Goal: Transaction & Acquisition: Purchase product/service

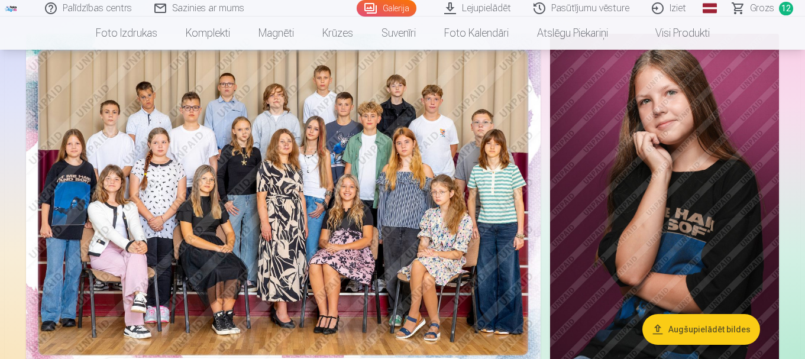
scroll to position [99, 0]
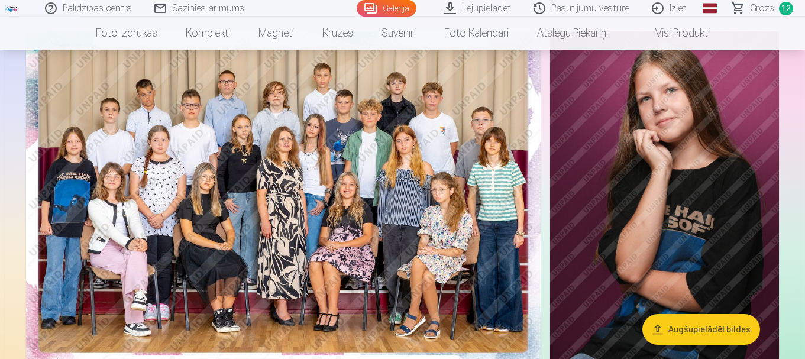
click at [770, 8] on span "Grozs" at bounding box center [762, 8] width 24 height 14
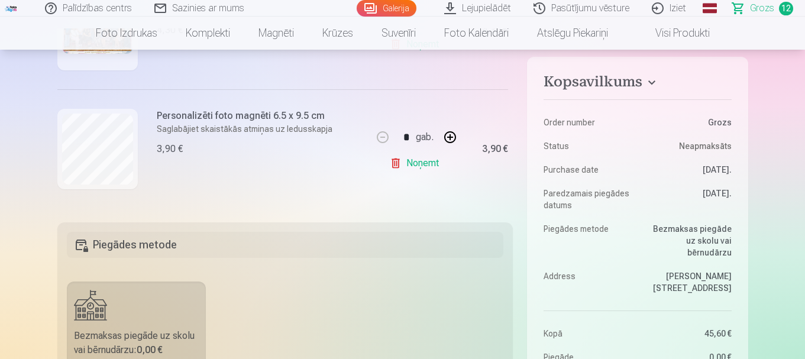
scroll to position [104, 0]
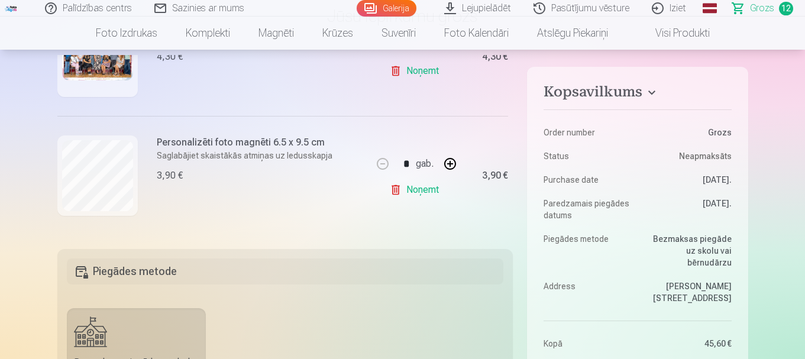
click at [456, 162] on button "button" at bounding box center [450, 164] width 28 height 28
type input "*"
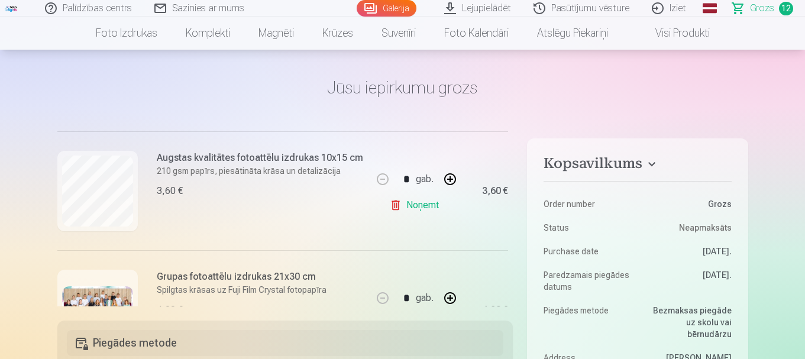
scroll to position [1198, 0]
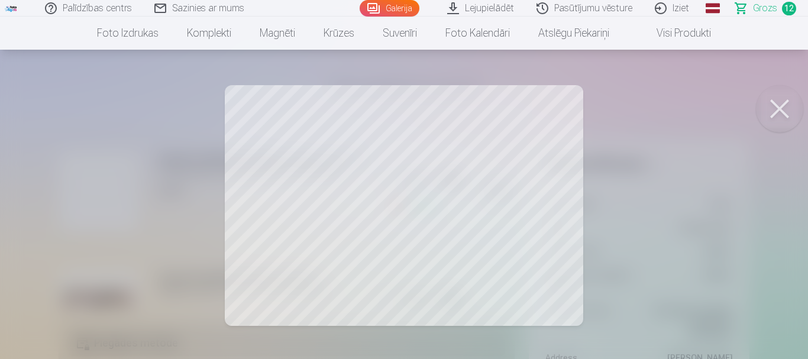
click at [0, 201] on div at bounding box center [404, 179] width 808 height 359
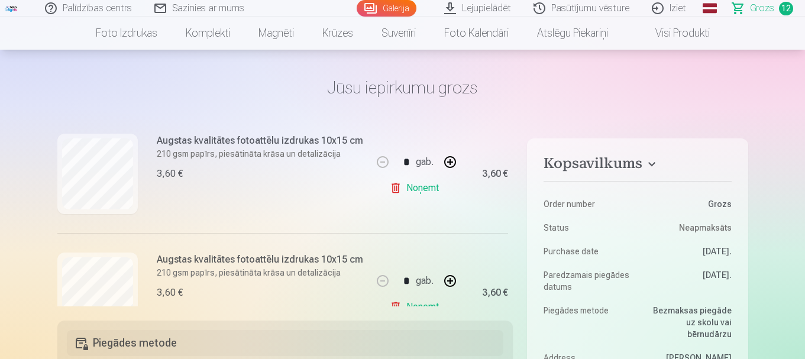
scroll to position [135, 0]
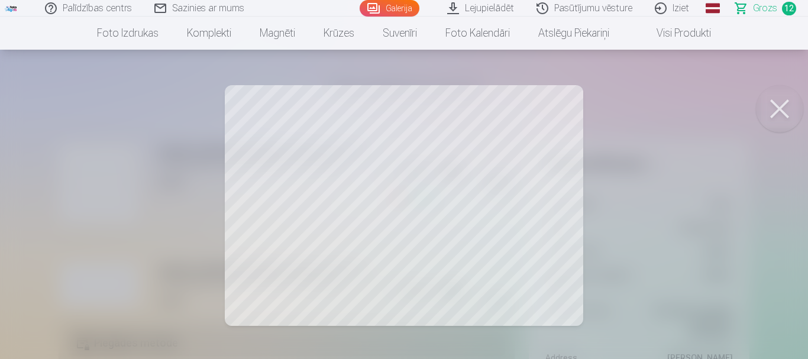
click at [0, 246] on div at bounding box center [404, 179] width 808 height 359
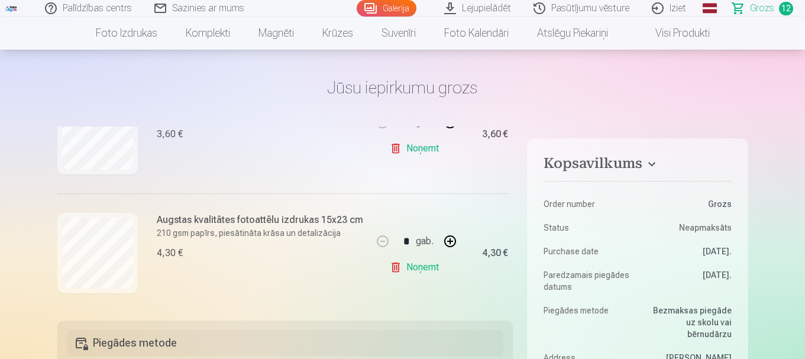
scroll to position [283, 0]
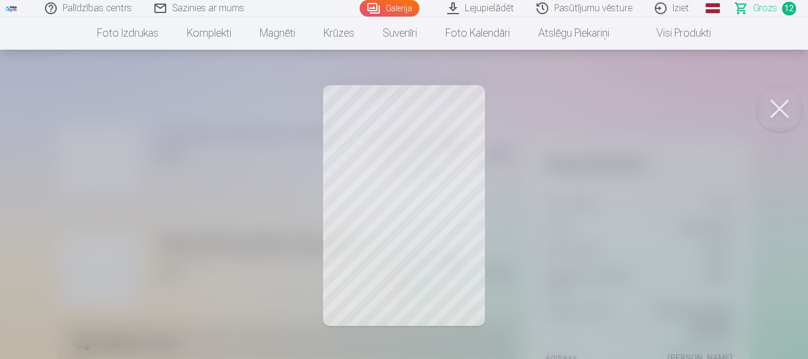
click at [34, 225] on div at bounding box center [404, 179] width 808 height 359
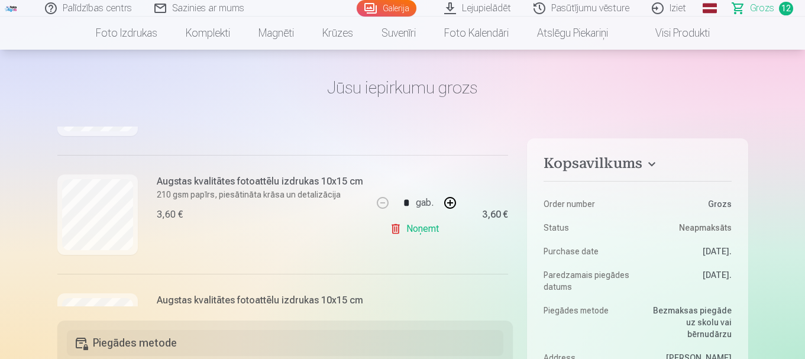
scroll to position [589, 0]
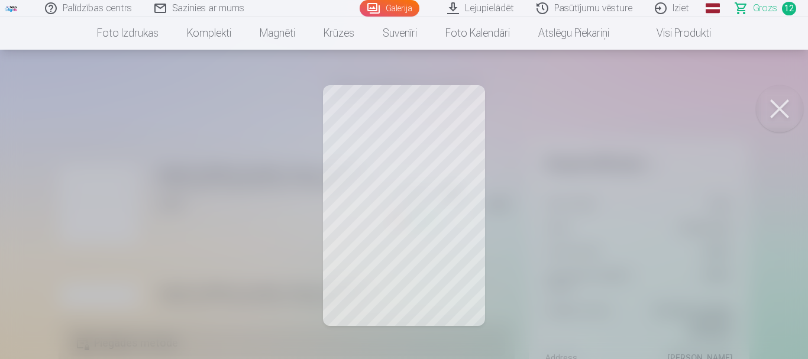
click at [38, 233] on div at bounding box center [404, 179] width 808 height 359
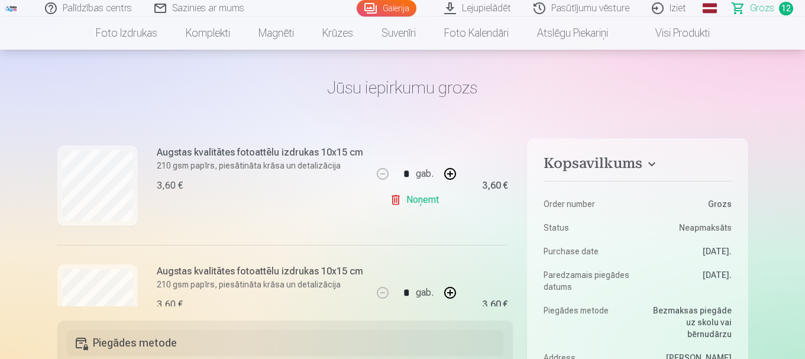
scroll to position [732, 0]
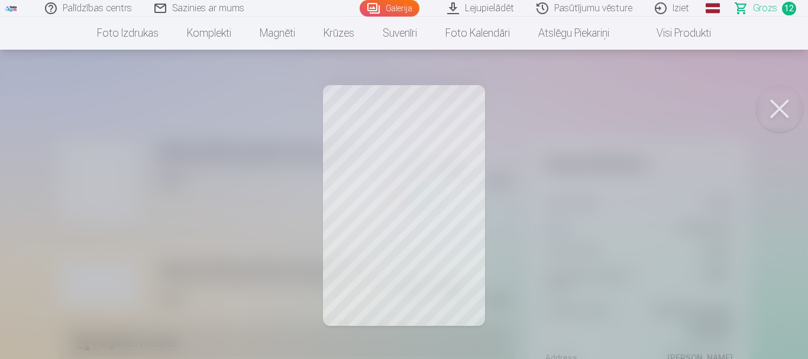
click at [57, 208] on div at bounding box center [404, 179] width 808 height 359
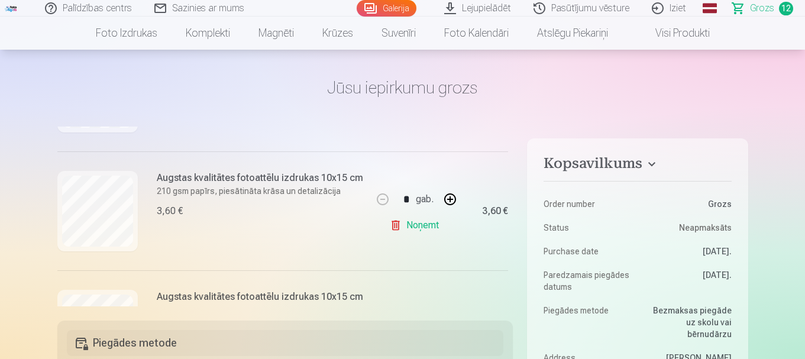
scroll to position [833, 0]
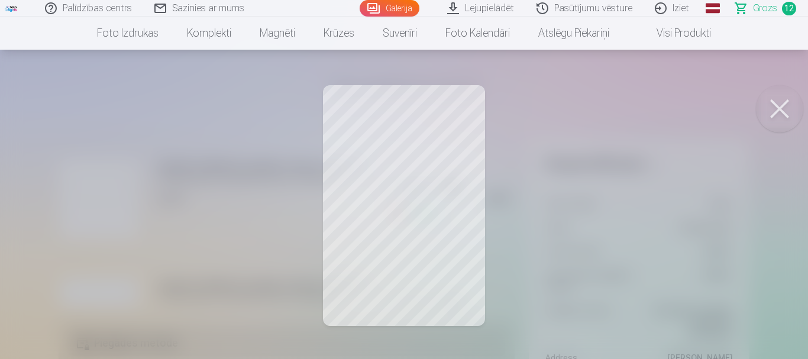
click at [70, 211] on div at bounding box center [404, 179] width 808 height 359
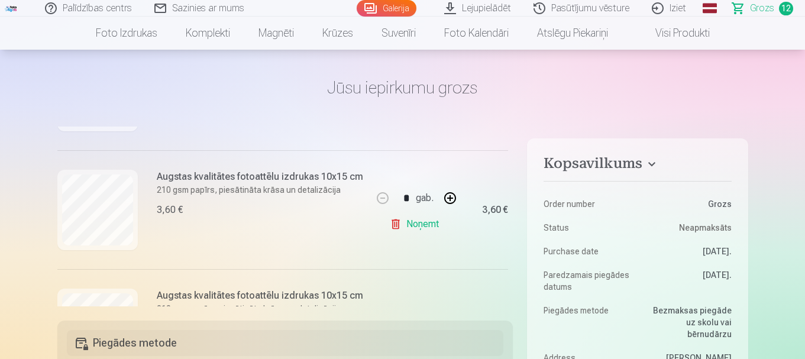
scroll to position [944, 0]
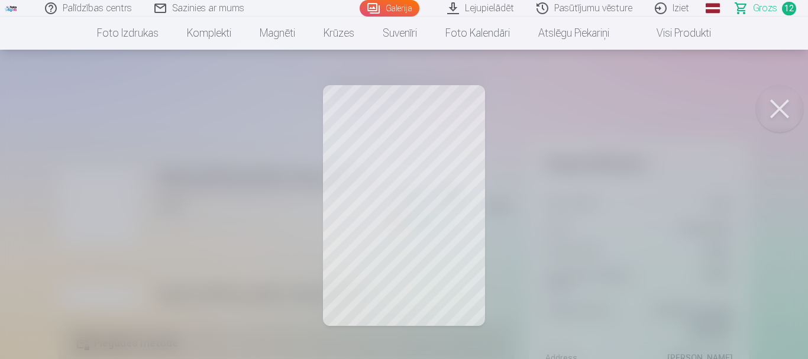
click at [31, 219] on div at bounding box center [404, 179] width 808 height 359
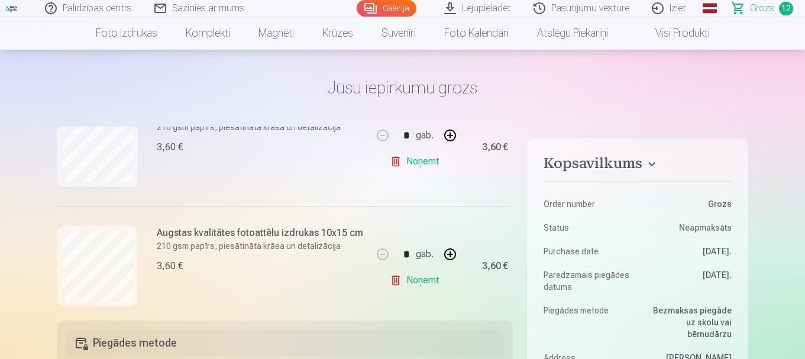
scroll to position [1035, 0]
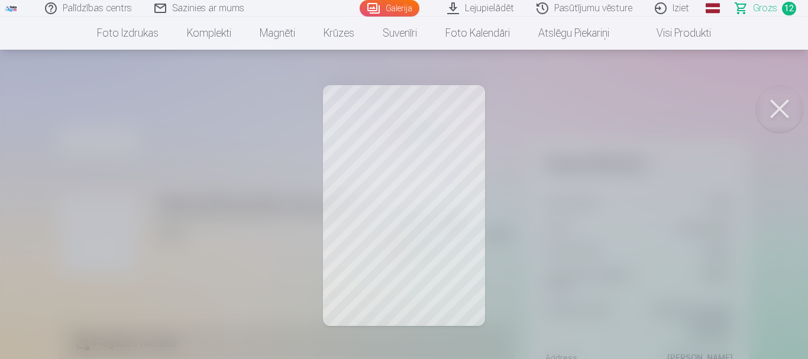
click at [62, 225] on div at bounding box center [404, 179] width 808 height 359
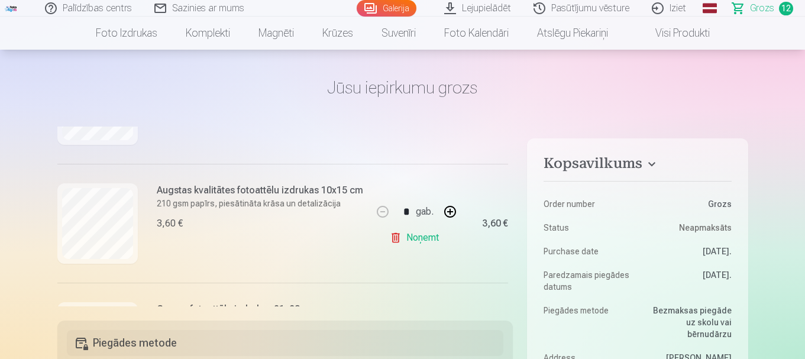
scroll to position [1166, 0]
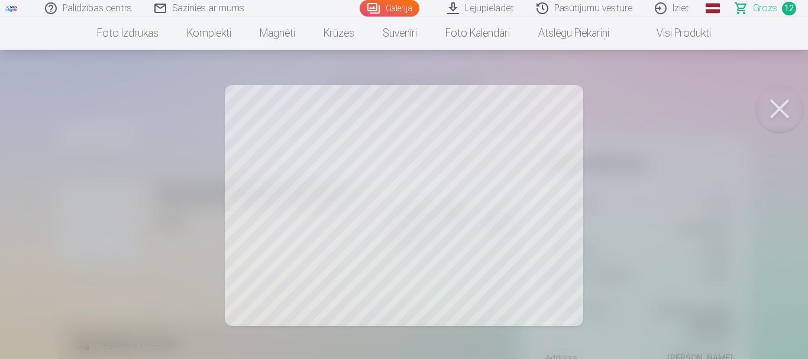
click at [24, 225] on div at bounding box center [404, 179] width 808 height 359
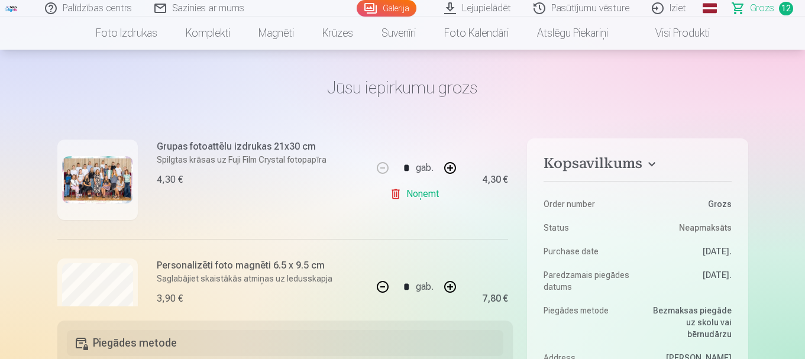
scroll to position [1339, 0]
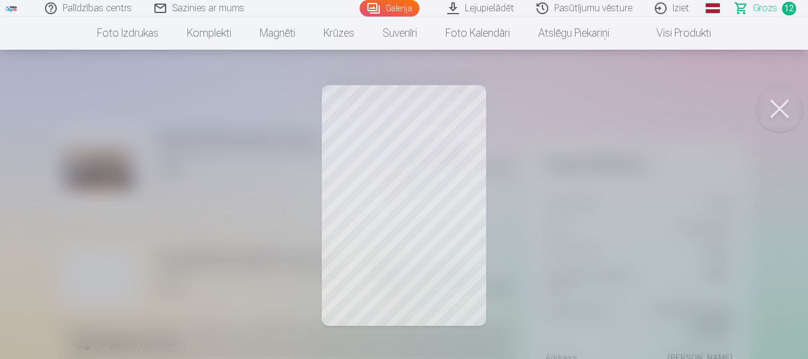
click at [90, 270] on div at bounding box center [404, 179] width 808 height 359
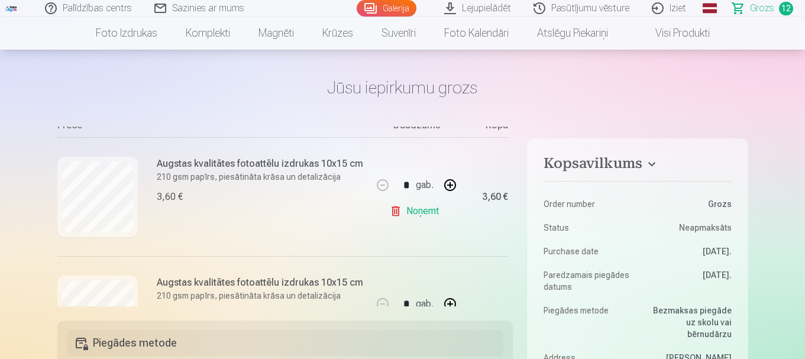
scroll to position [128, 0]
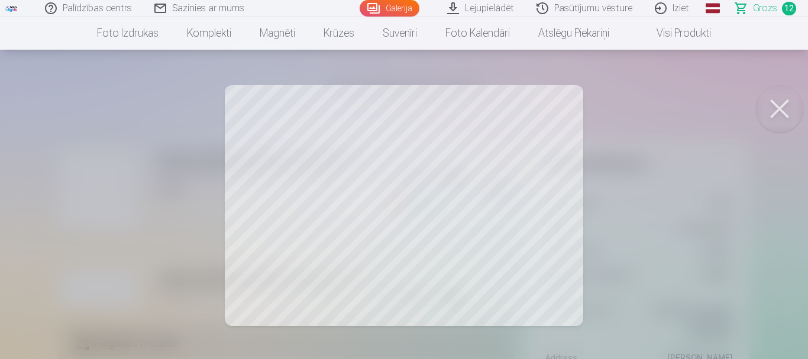
click at [69, 221] on div at bounding box center [404, 179] width 808 height 359
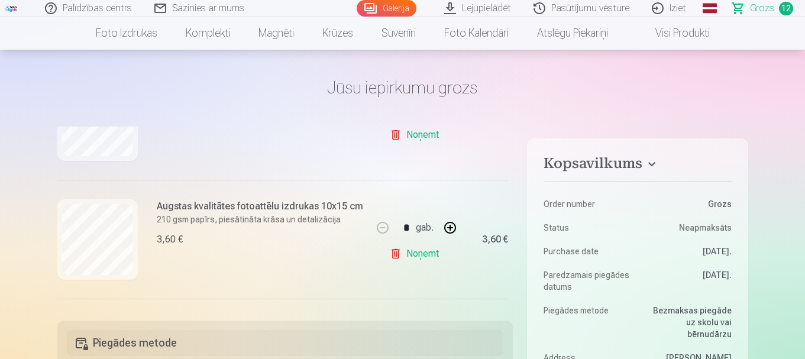
scroll to position [220, 0]
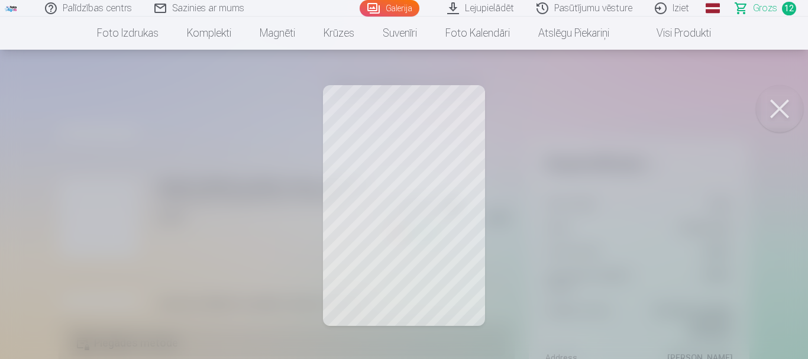
click at [95, 213] on div at bounding box center [404, 179] width 808 height 359
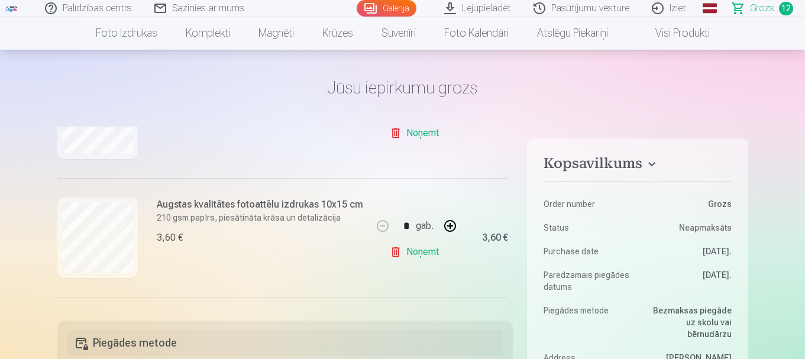
scroll to position [575, 0]
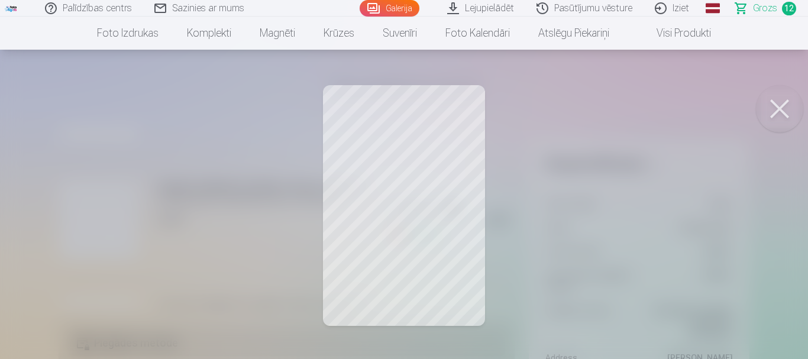
click at [95, 213] on div at bounding box center [404, 179] width 808 height 359
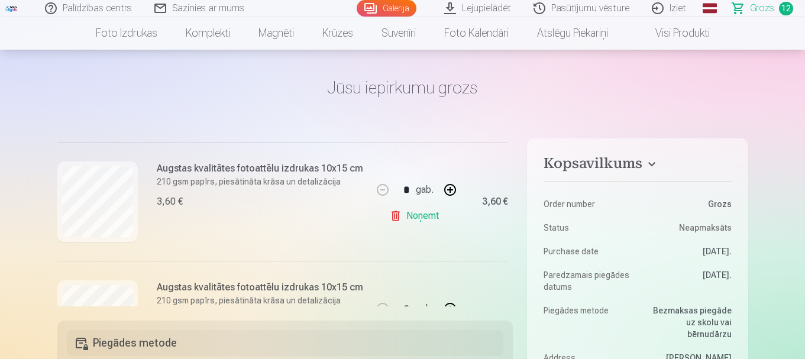
scroll to position [720, 0]
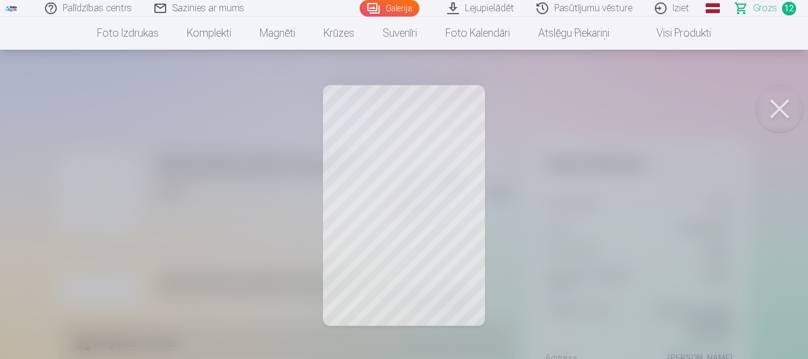
click at [95, 213] on div at bounding box center [404, 179] width 808 height 359
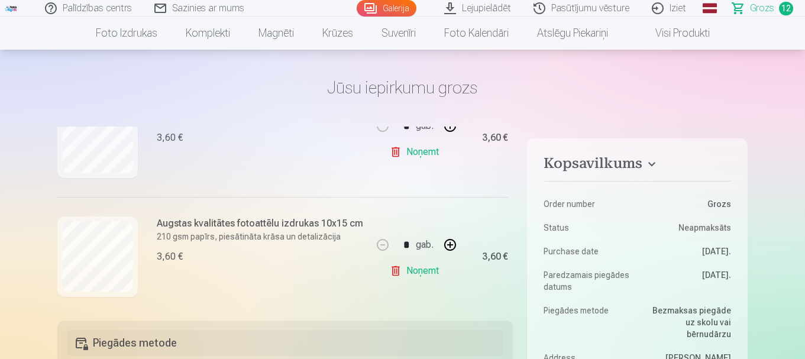
scroll to position [789, 0]
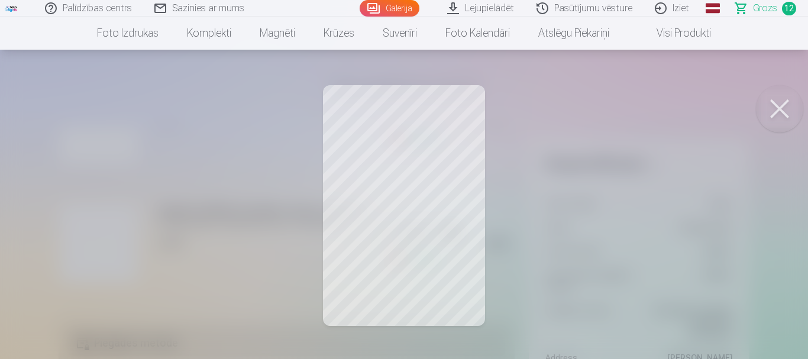
click at [95, 213] on div at bounding box center [404, 179] width 808 height 359
click at [68, 180] on div at bounding box center [404, 179] width 808 height 359
click at [54, 208] on div at bounding box center [404, 179] width 808 height 359
click at [71, 185] on div at bounding box center [404, 179] width 808 height 359
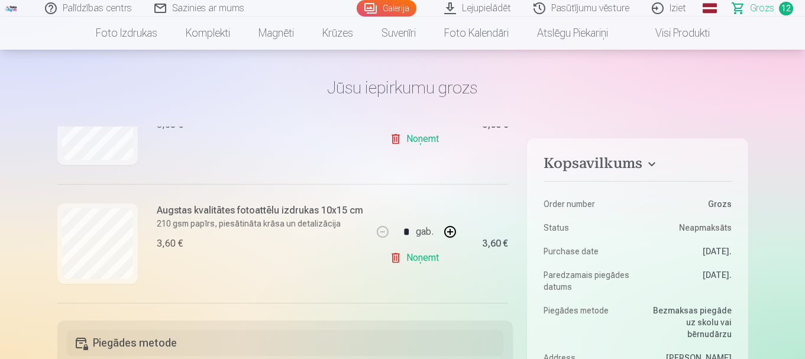
click at [421, 254] on link "Noņemt" at bounding box center [417, 258] width 54 height 24
type input "*"
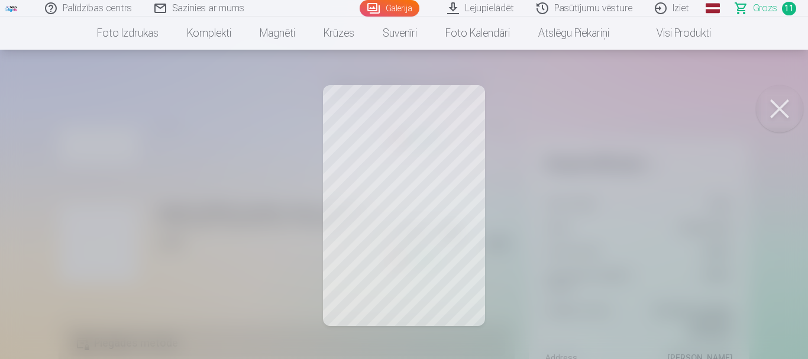
click at [51, 232] on div at bounding box center [404, 179] width 808 height 359
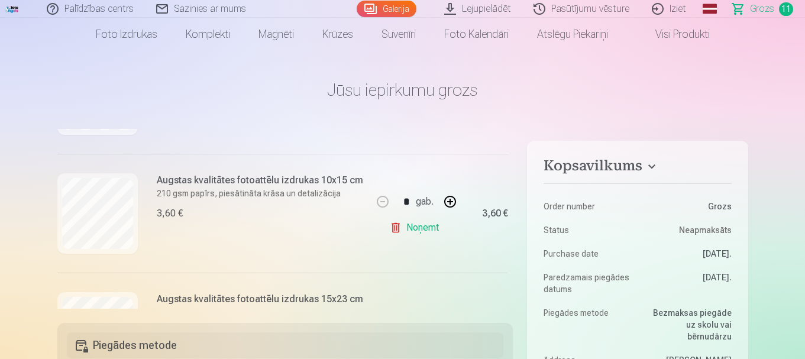
scroll to position [234, 0]
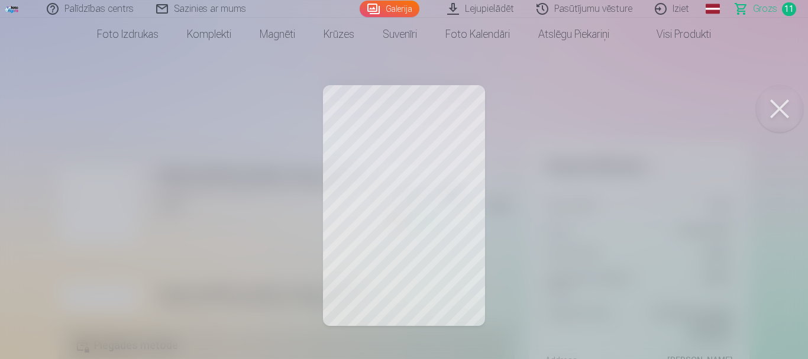
click at [24, 189] on div at bounding box center [404, 179] width 808 height 359
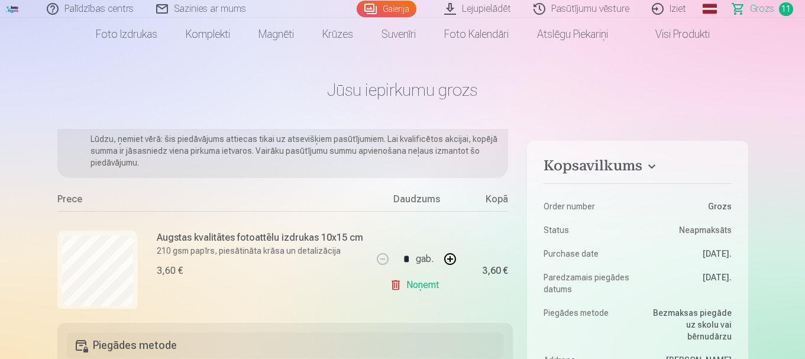
scroll to position [51, 0]
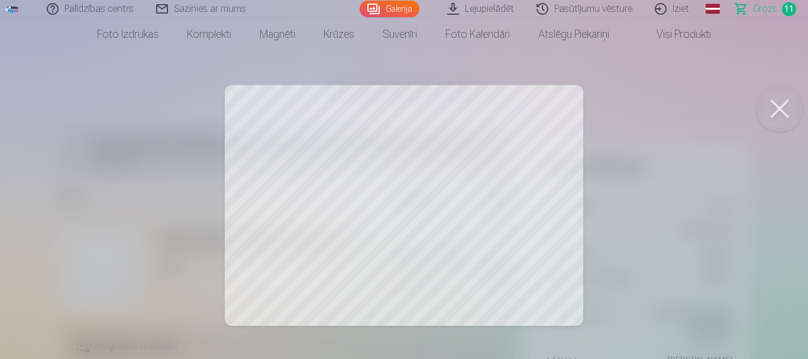
click at [69, 205] on div at bounding box center [404, 179] width 808 height 359
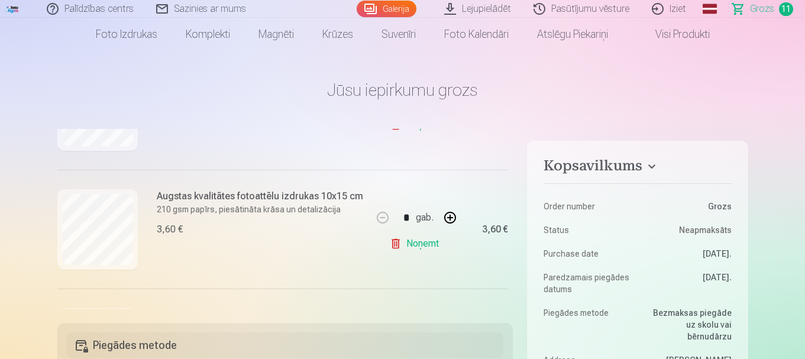
scroll to position [1048, 0]
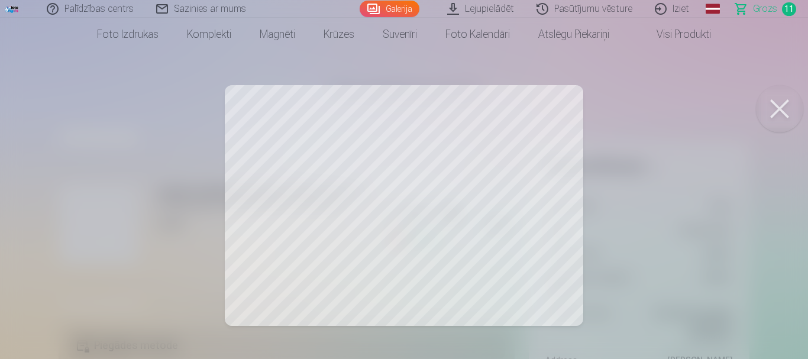
click at [102, 217] on div at bounding box center [404, 179] width 808 height 359
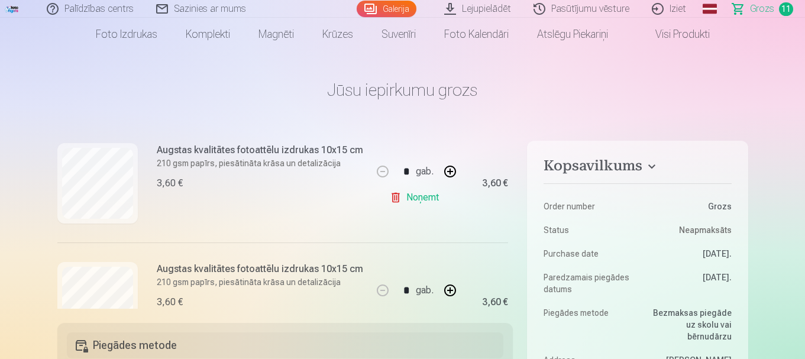
scroll to position [127, 0]
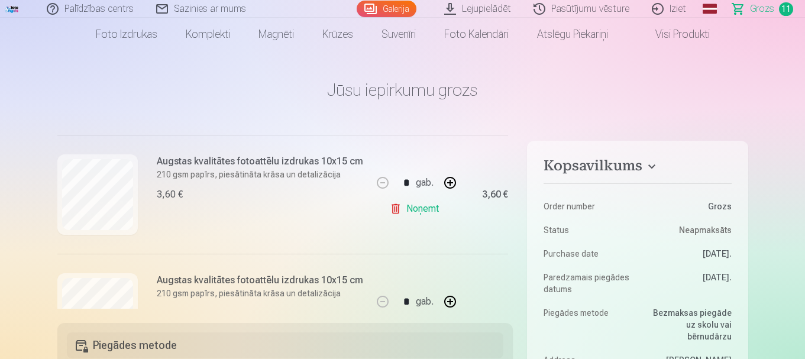
click at [408, 213] on link "Noņemt" at bounding box center [417, 209] width 54 height 24
type input "*"
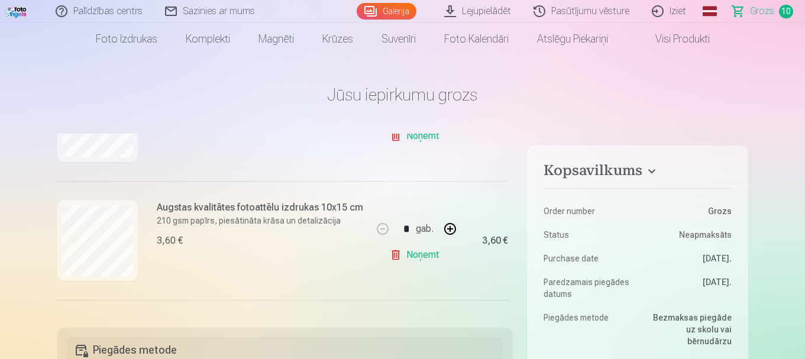
scroll to position [679, 0]
click at [419, 254] on link "Noņemt" at bounding box center [417, 256] width 54 height 24
type input "*"
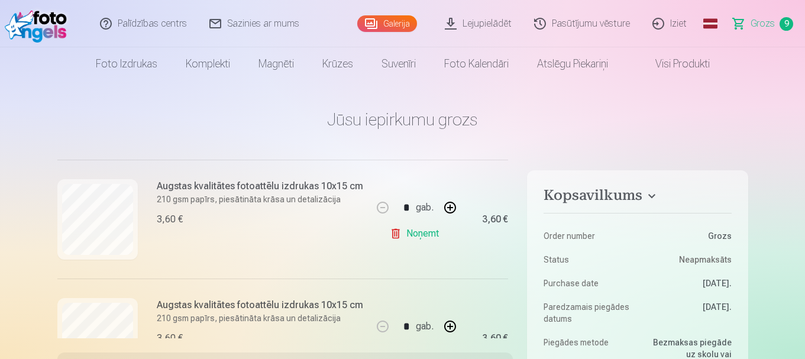
scroll to position [714, 0]
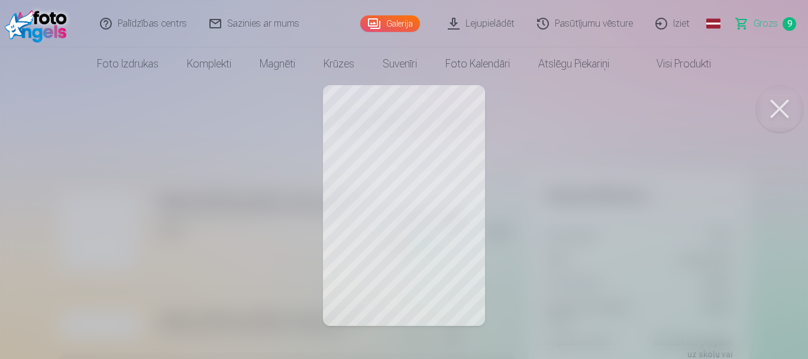
click at [69, 225] on div at bounding box center [404, 179] width 808 height 359
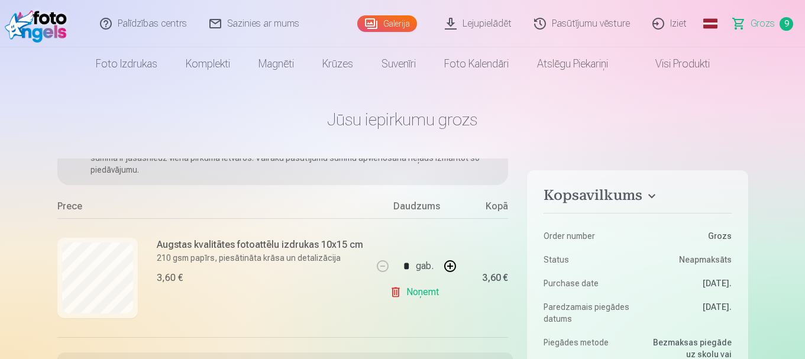
scroll to position [70, 0]
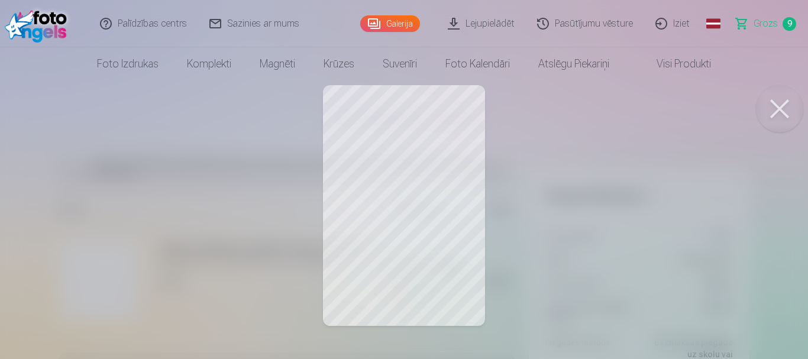
click at [41, 264] on div at bounding box center [404, 179] width 808 height 359
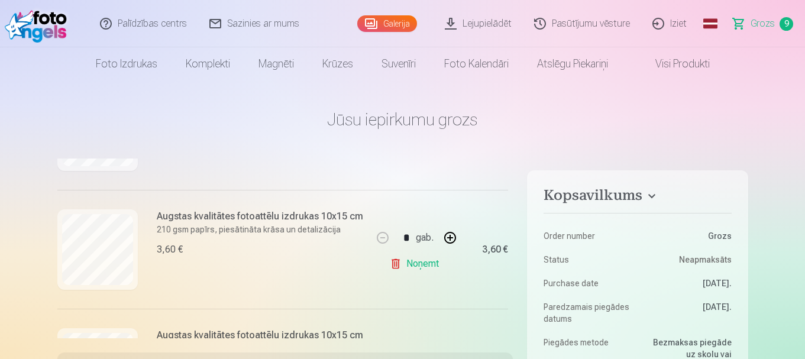
scroll to position [748, 0]
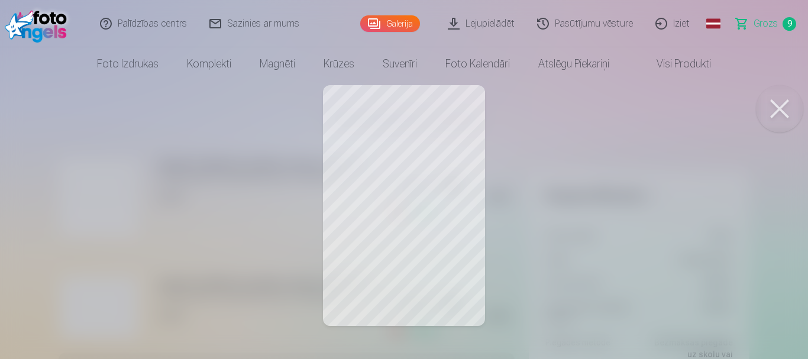
click at [96, 225] on div at bounding box center [404, 179] width 808 height 359
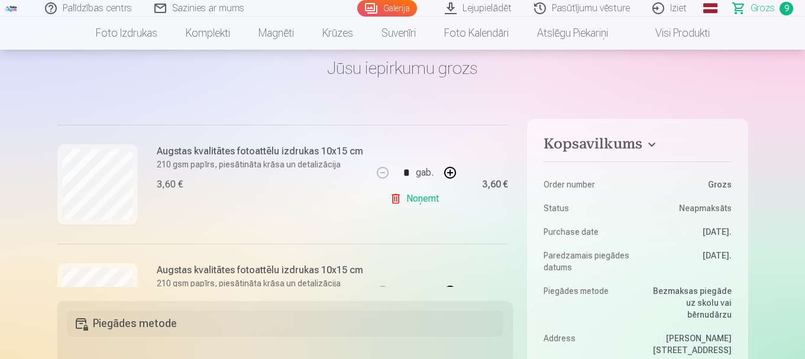
scroll to position [494, 2]
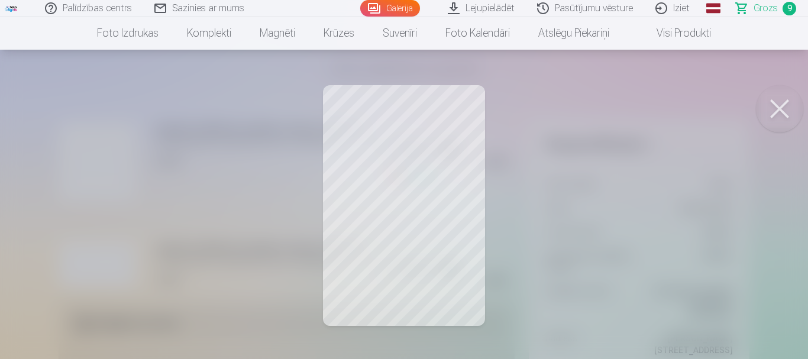
click at [14, 229] on div at bounding box center [404, 179] width 808 height 359
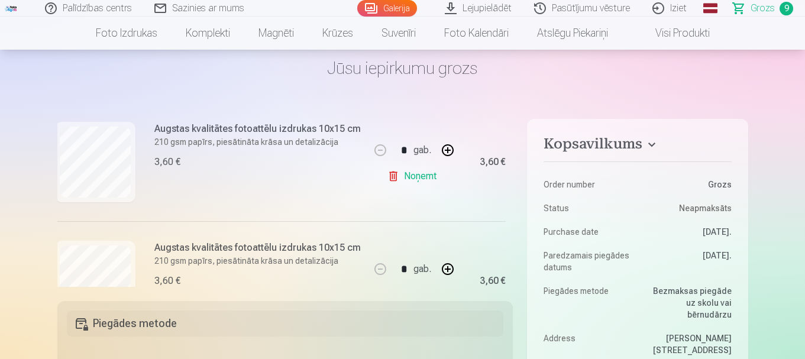
click at [430, 179] on link "Noņemt" at bounding box center [415, 176] width 54 height 24
type input "*"
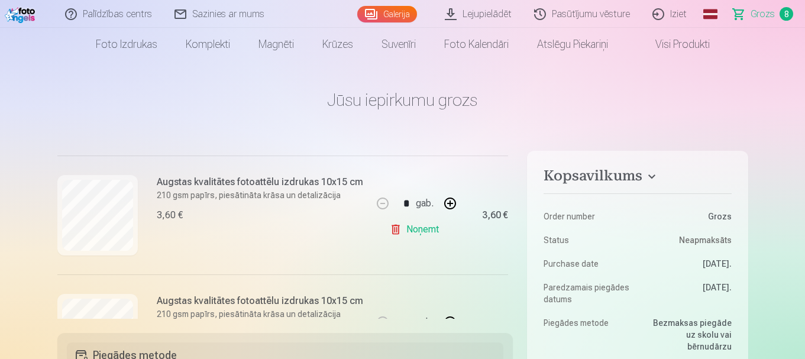
scroll to position [586, 0]
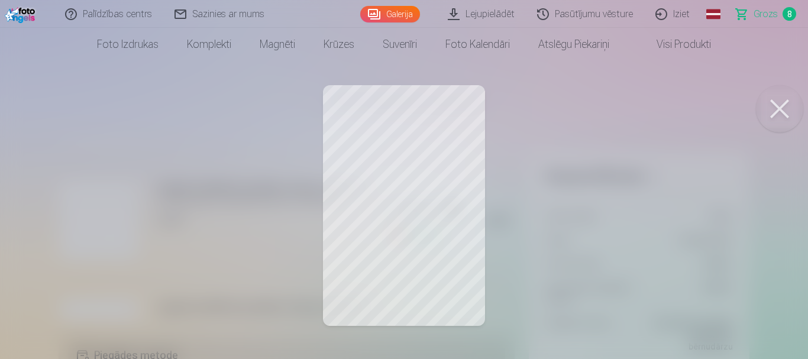
click at [0, 218] on div at bounding box center [404, 179] width 808 height 359
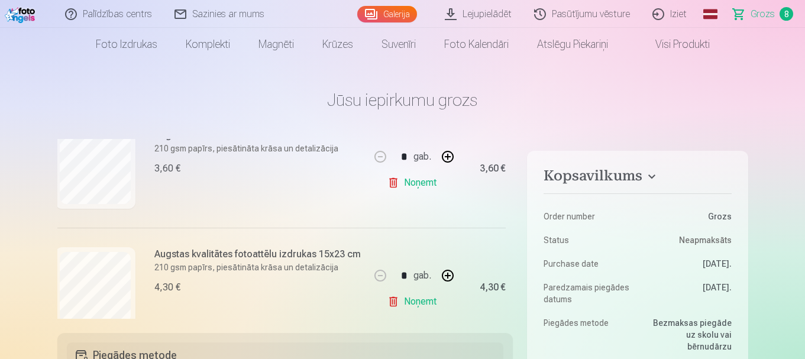
scroll to position [160, 2]
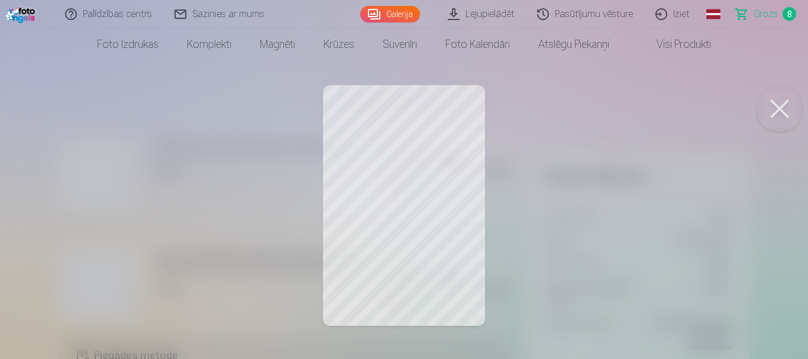
click at [16, 266] on div at bounding box center [404, 179] width 808 height 359
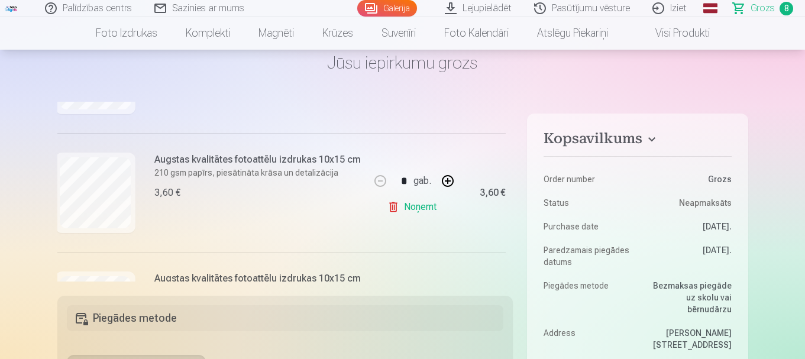
scroll to position [589, 2]
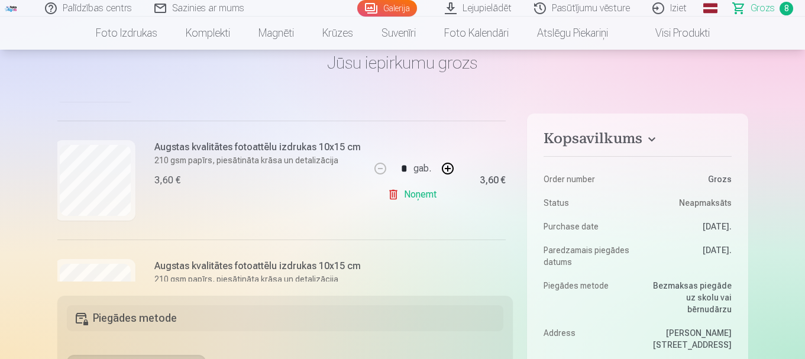
click at [413, 196] on link "Noņemt" at bounding box center [415, 195] width 54 height 24
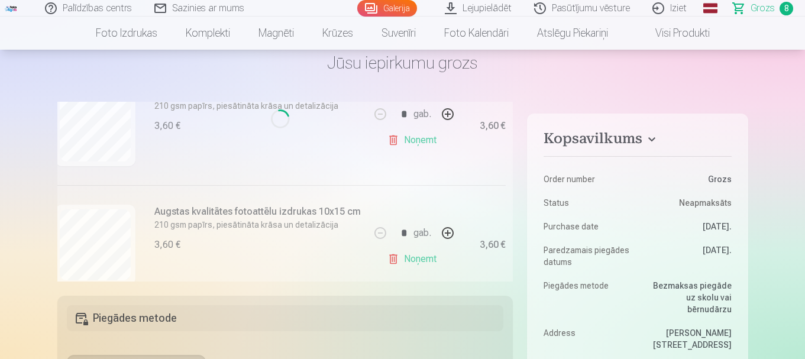
scroll to position [520, 2]
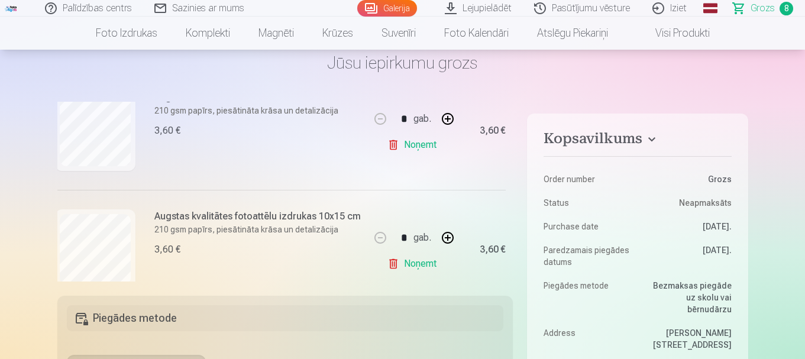
type input "*"
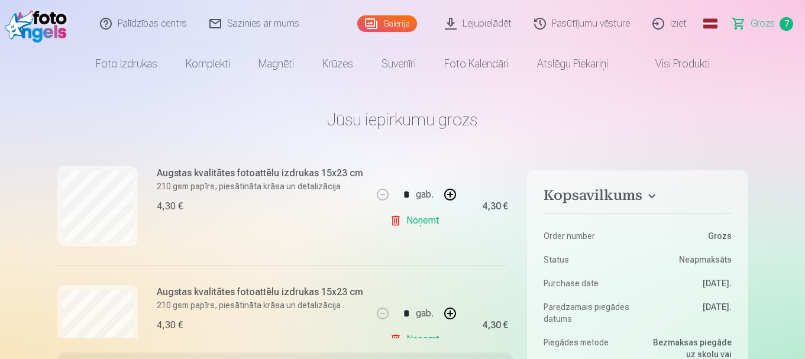
scroll to position [266, 0]
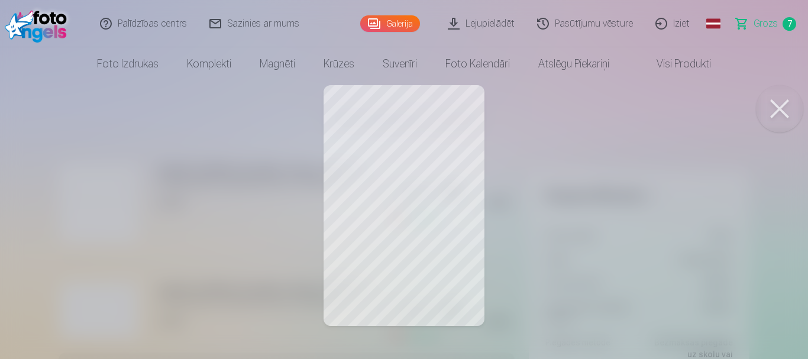
click at [779, 109] on button at bounding box center [779, 108] width 47 height 47
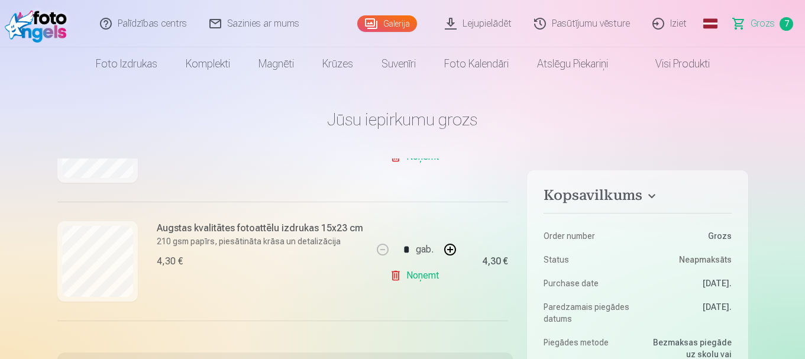
scroll to position [231, 0]
